Goal: Information Seeking & Learning: Learn about a topic

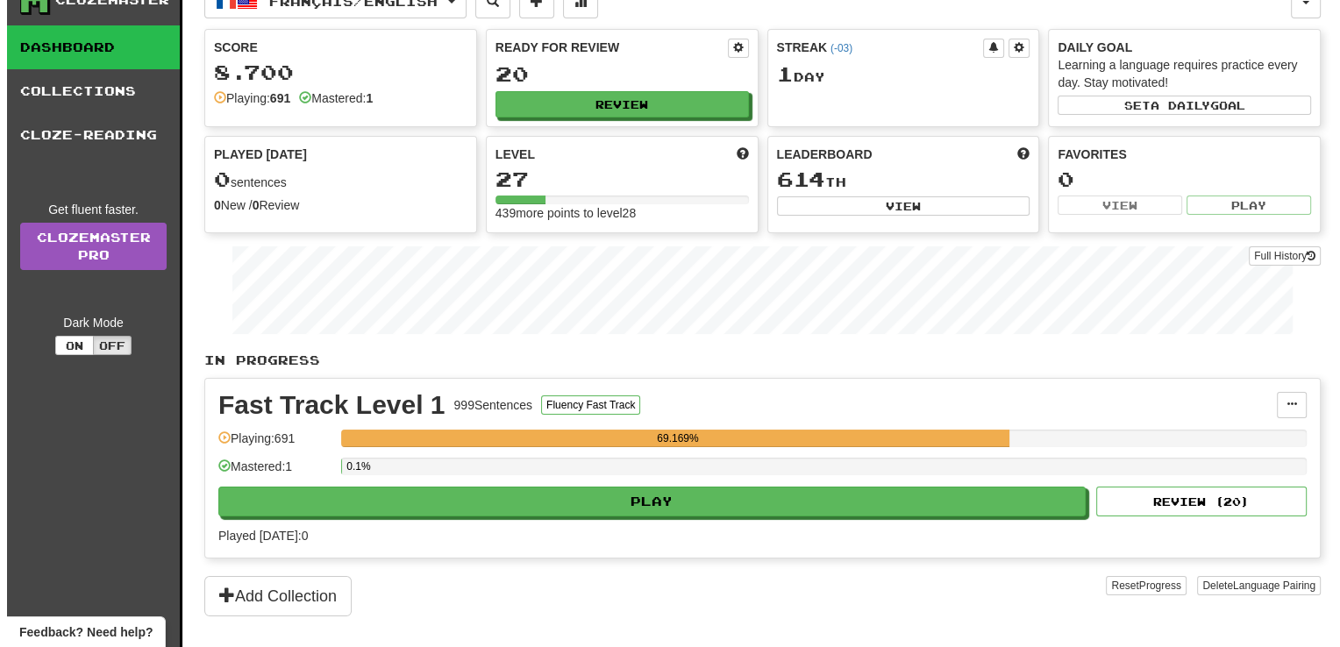
scroll to position [63, 0]
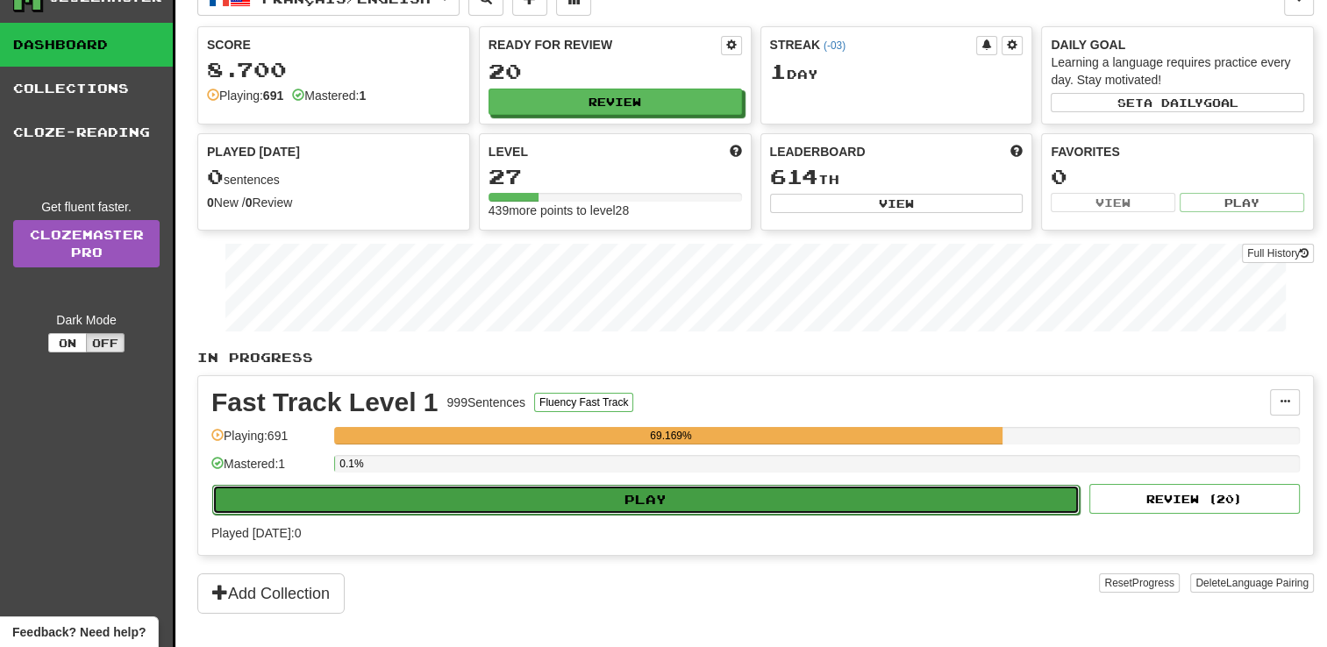
click at [736, 494] on button "Play" at bounding box center [645, 500] width 867 height 30
select select "**"
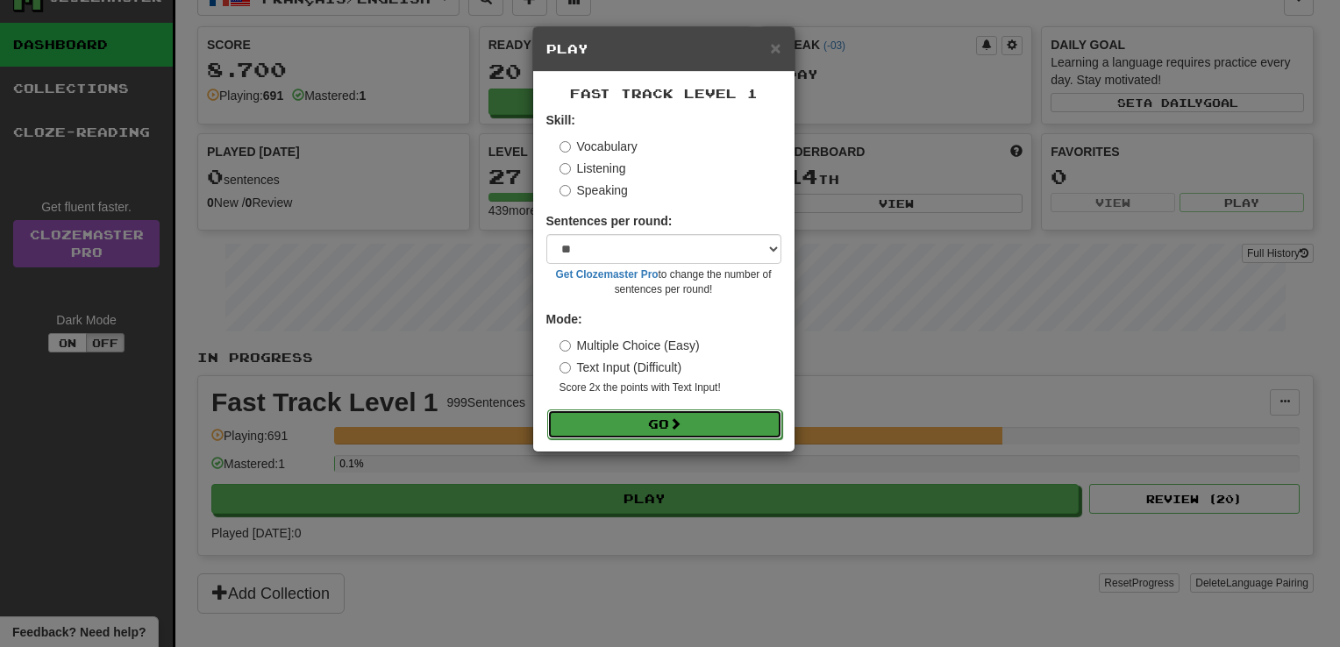
click at [738, 409] on button "Go" at bounding box center [664, 424] width 235 height 30
click at [729, 431] on button "Go" at bounding box center [664, 424] width 235 height 30
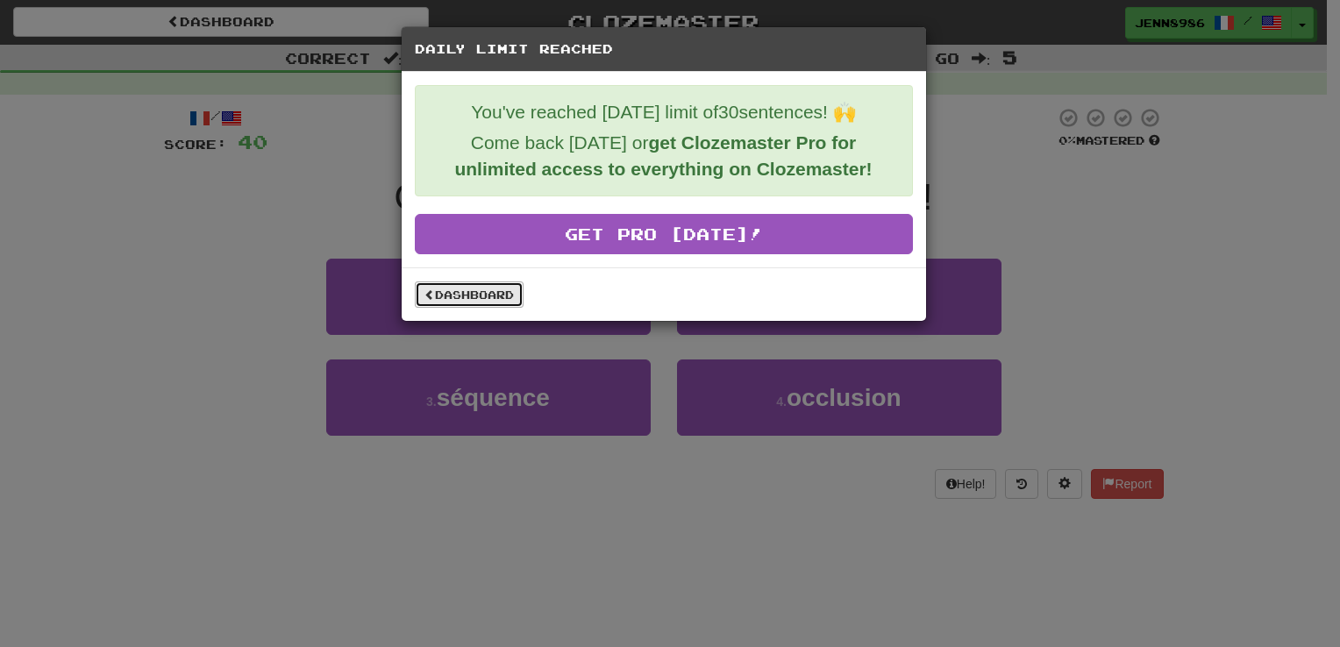
click at [447, 297] on link "Dashboard" at bounding box center [469, 294] width 109 height 26
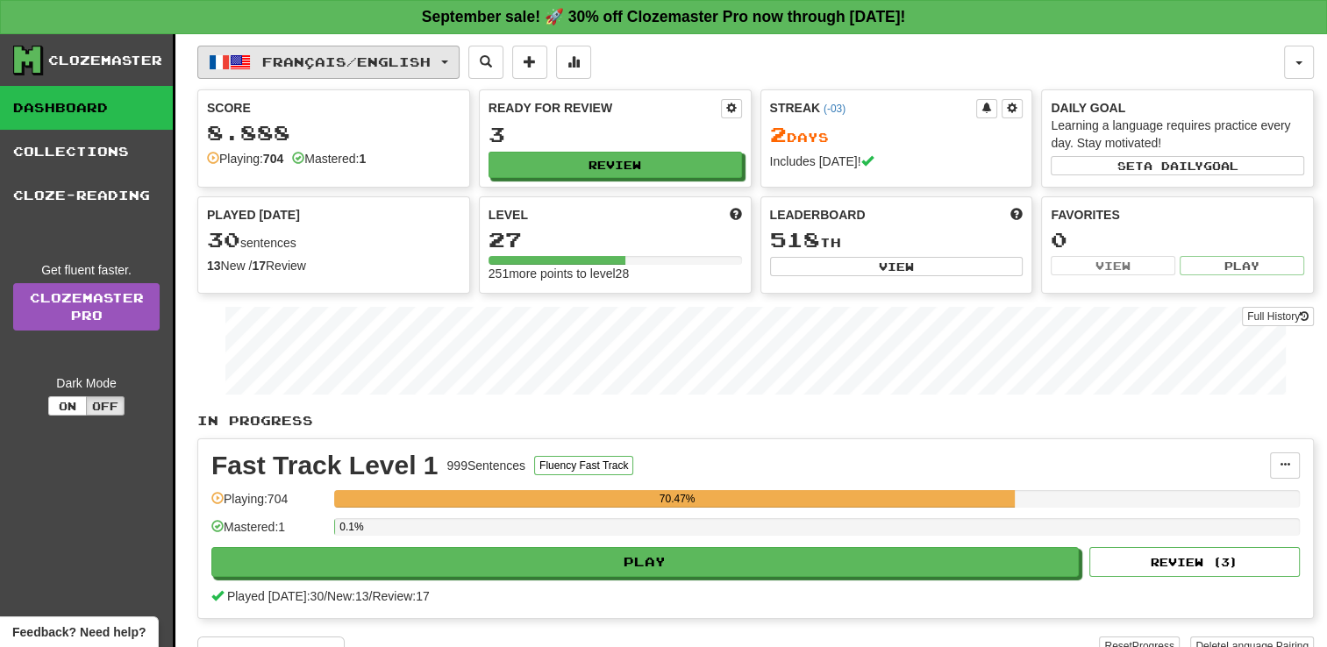
click at [384, 54] on span "Français / English" at bounding box center [346, 61] width 168 height 15
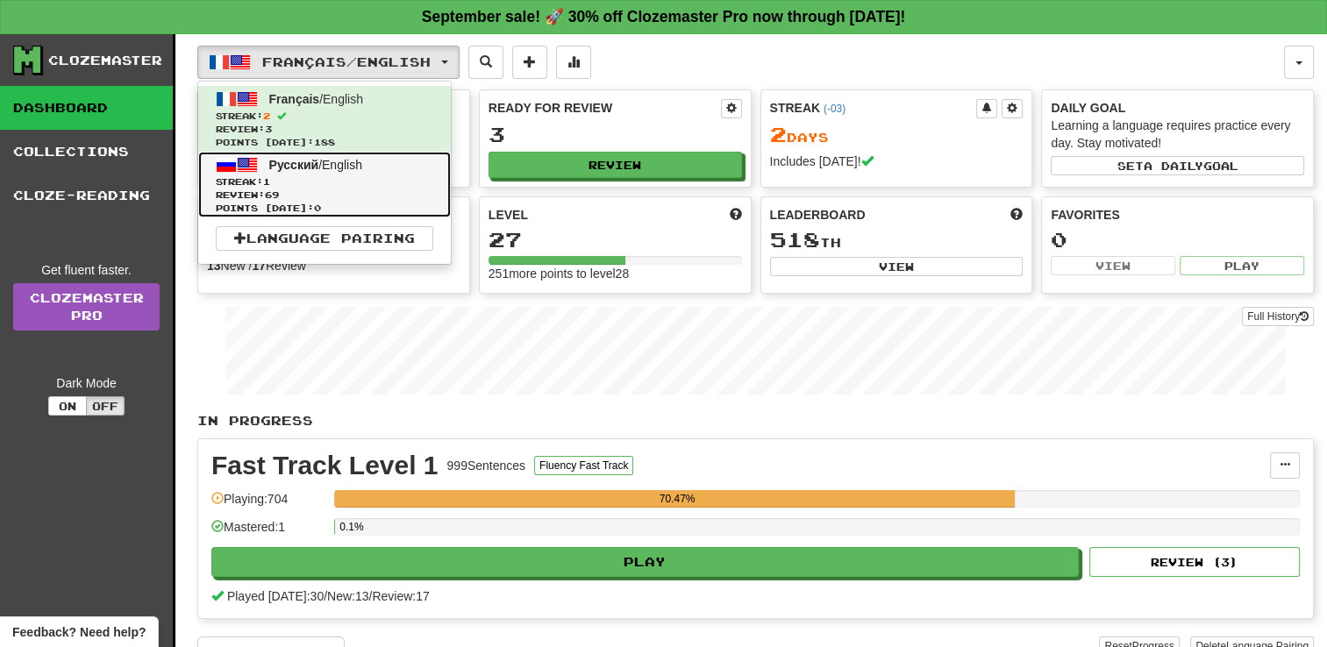
click at [368, 178] on span "Streak: 1" at bounding box center [324, 181] width 217 height 13
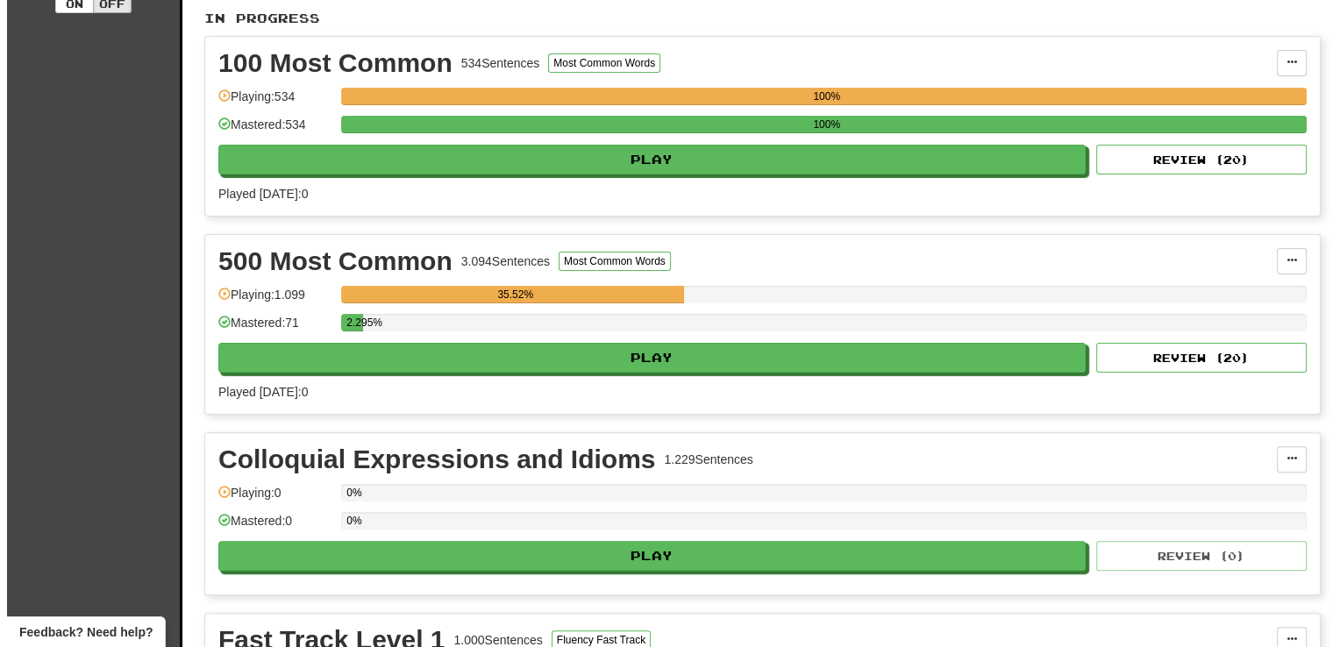
scroll to position [407, 0]
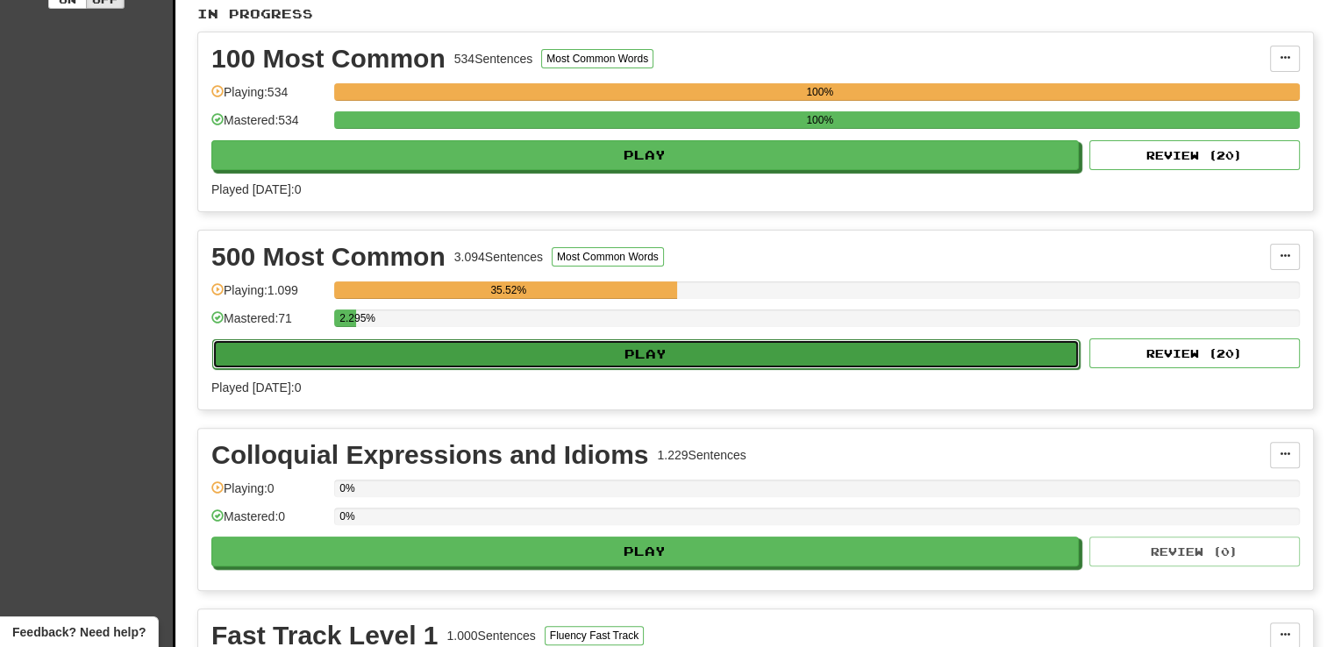
click at [546, 360] on button "Play" at bounding box center [645, 354] width 867 height 30
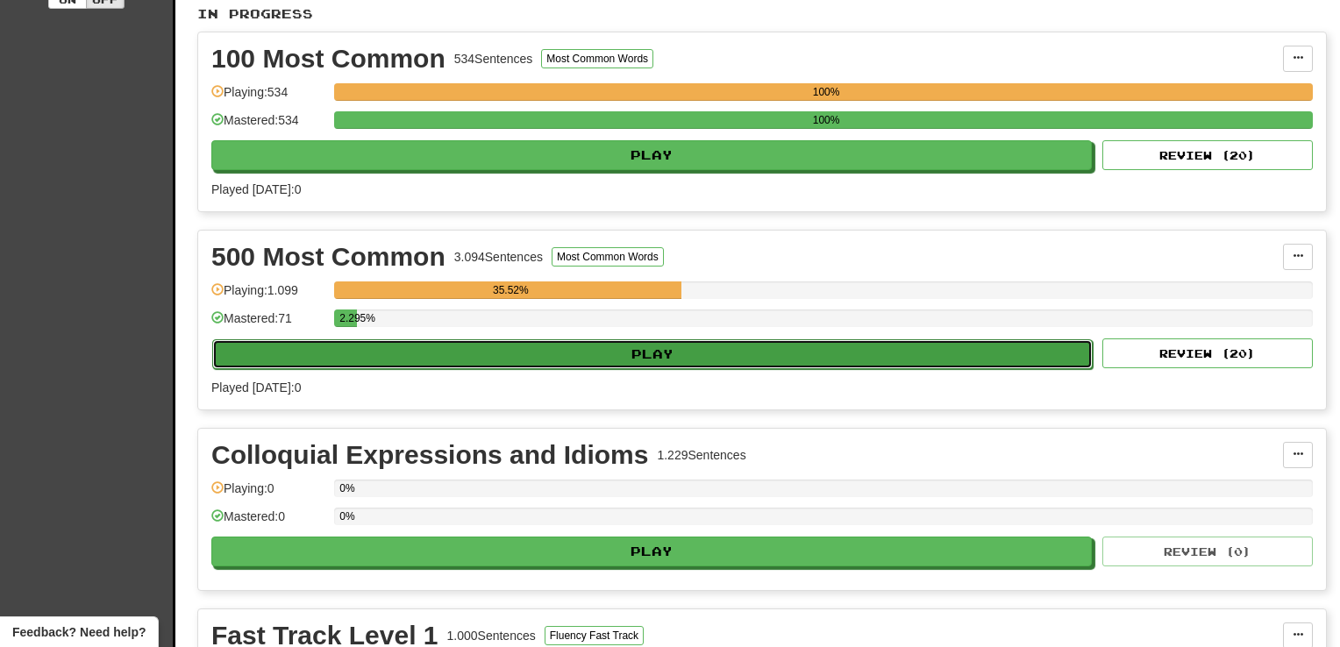
select select "**"
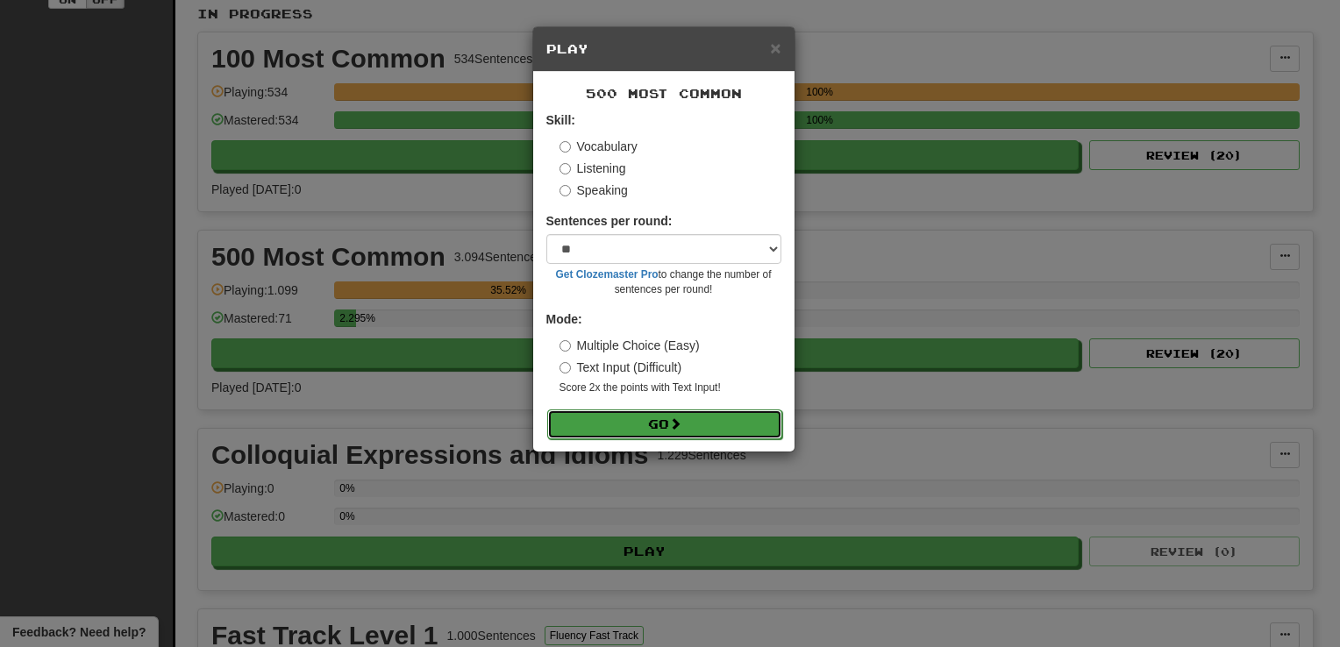
click at [626, 438] on button "Go" at bounding box center [664, 424] width 235 height 30
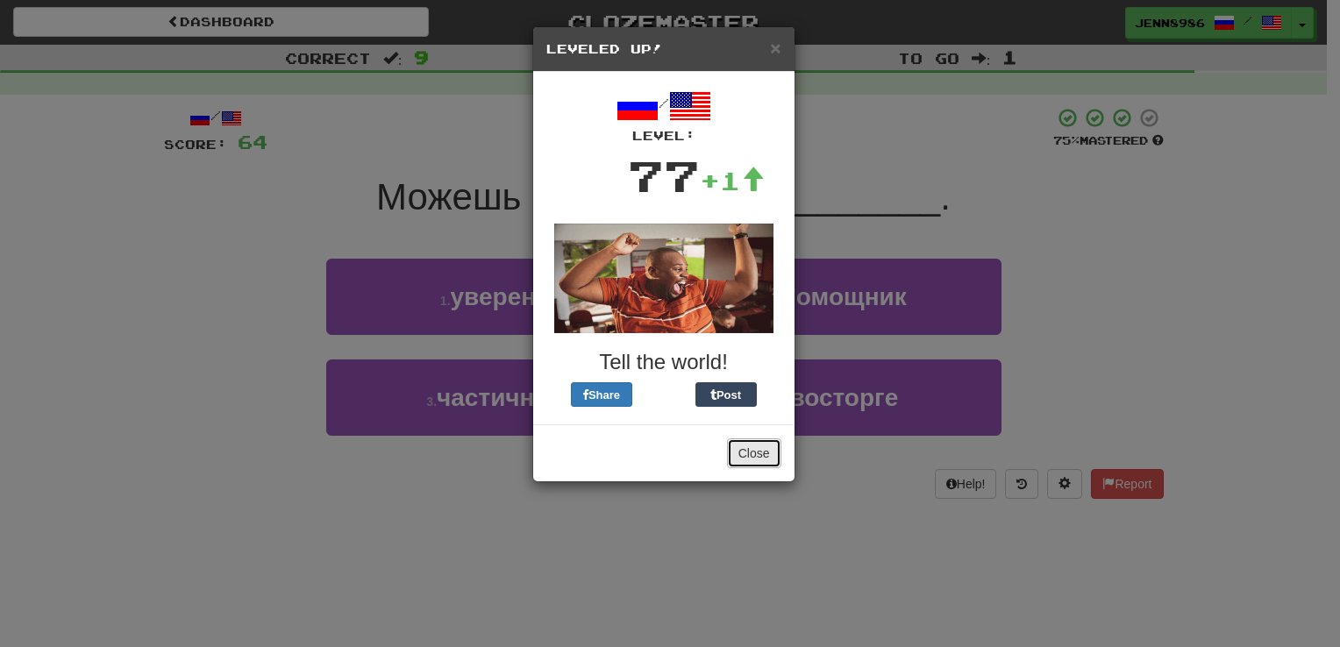
click at [751, 451] on button "Close" at bounding box center [754, 453] width 54 height 30
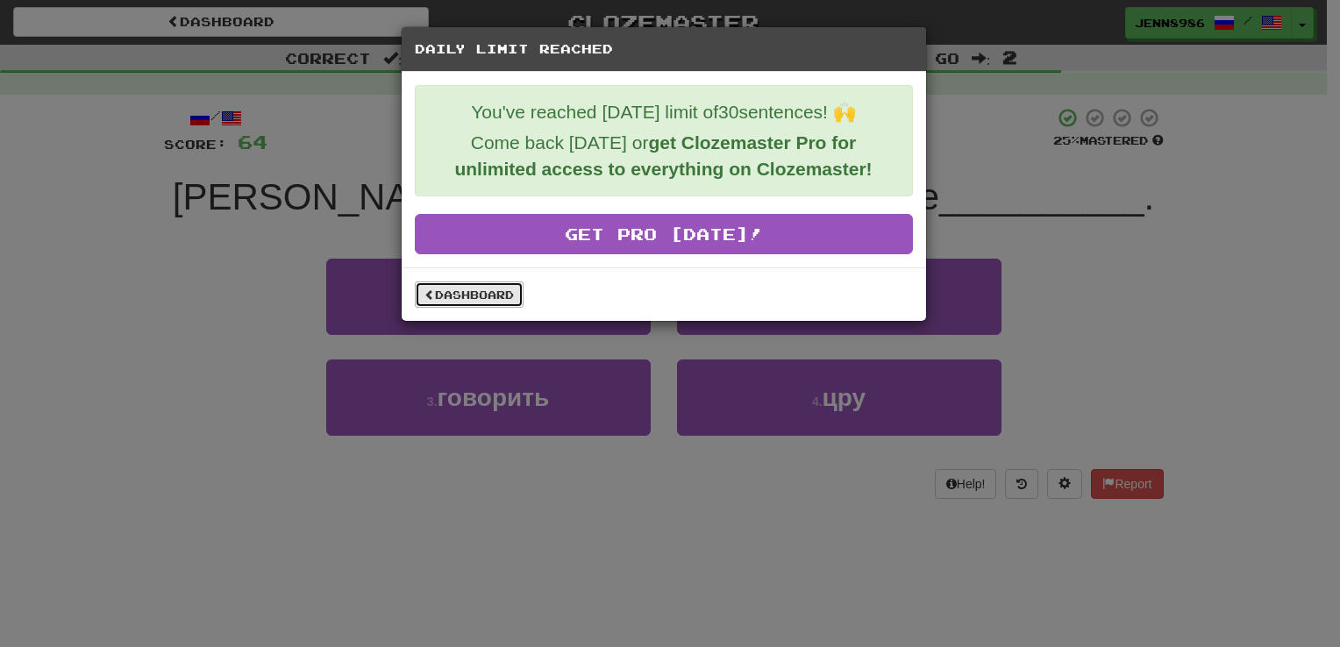
click at [467, 293] on link "Dashboard" at bounding box center [469, 294] width 109 height 26
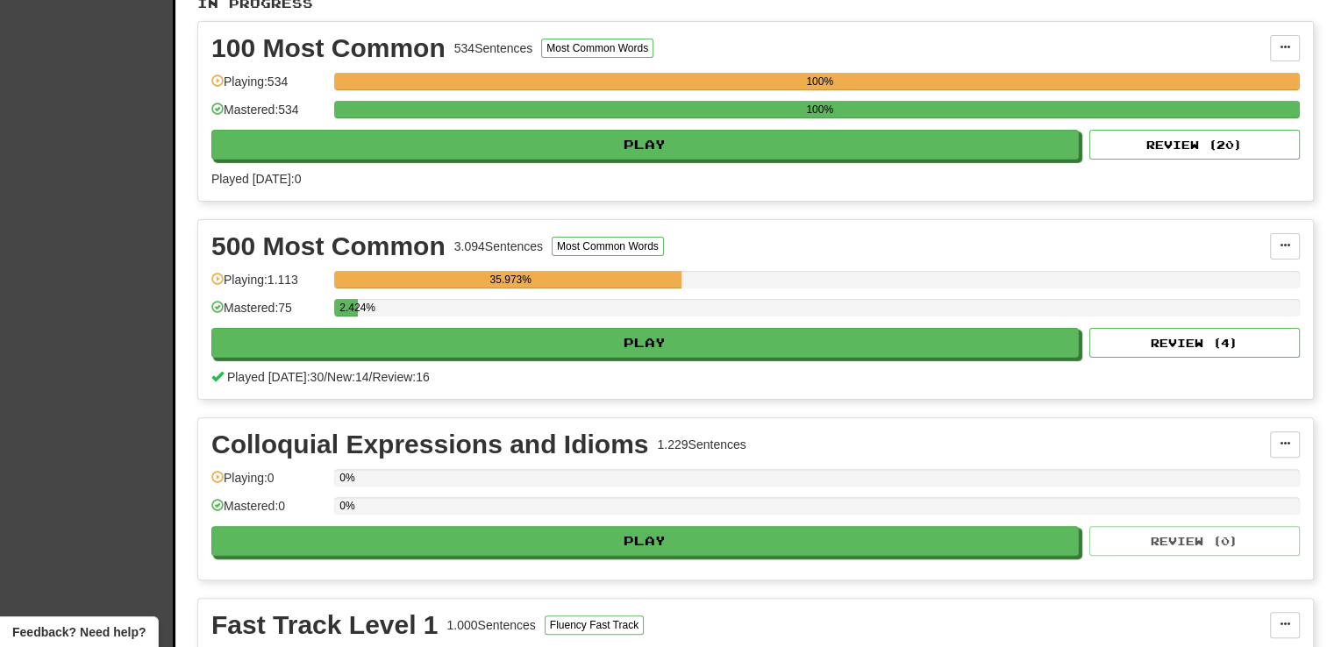
scroll to position [417, 0]
